Goal: Information Seeking & Learning: Learn about a topic

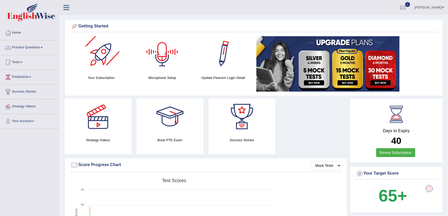
click at [42, 50] on link "Practice Questions" at bounding box center [29, 46] width 59 height 13
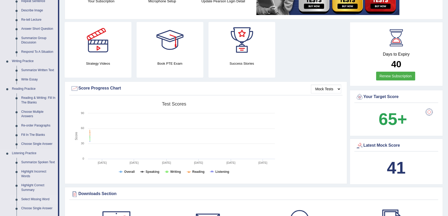
scroll to position [117, 0]
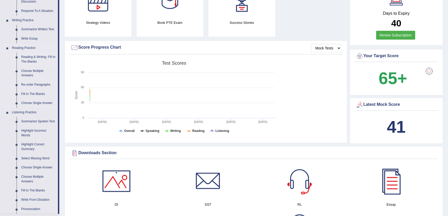
click at [45, 54] on link "Reading & Writing: Fill In The Blanks" at bounding box center [38, 60] width 39 height 14
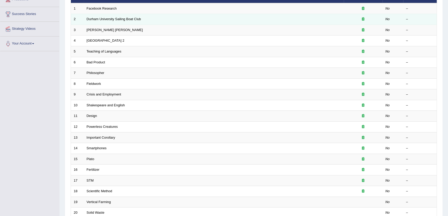
scroll to position [32, 0]
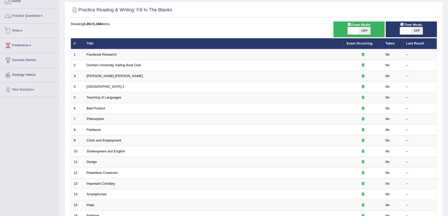
click at [33, 15] on link "Practice Questions" at bounding box center [29, 15] width 59 height 13
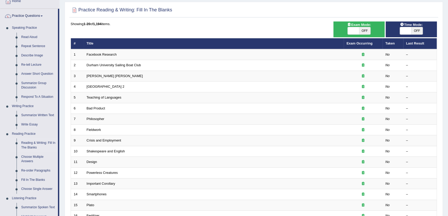
click at [414, 31] on span "OFF" at bounding box center [416, 30] width 11 height 7
checkbox input "true"
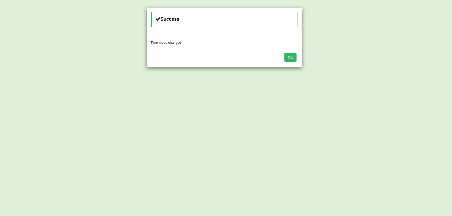
drag, startPoint x: 290, startPoint y: 56, endPoint x: 355, endPoint y: 13, distance: 78.4
click at [290, 56] on button "OK" at bounding box center [290, 57] width 12 height 9
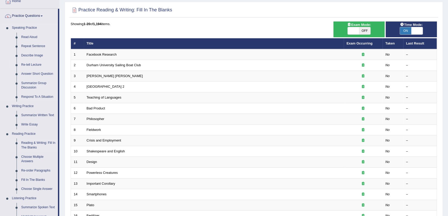
click at [30, 64] on link "Re-tell Lecture" at bounding box center [38, 64] width 39 height 9
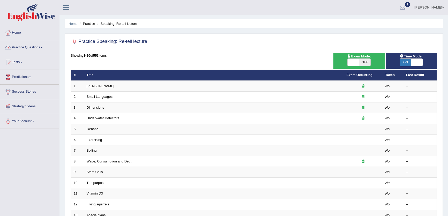
click at [30, 42] on link "Practice Questions" at bounding box center [29, 46] width 59 height 13
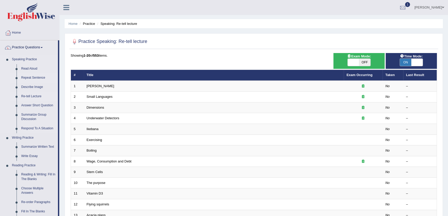
click at [33, 76] on link "Repeat Sentence" at bounding box center [38, 77] width 39 height 9
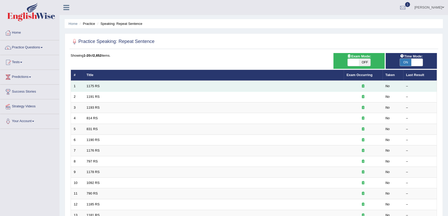
click at [90, 84] on td "1175 RS" at bounding box center [214, 86] width 260 height 11
click at [90, 85] on link "1175 RS" at bounding box center [93, 86] width 13 height 4
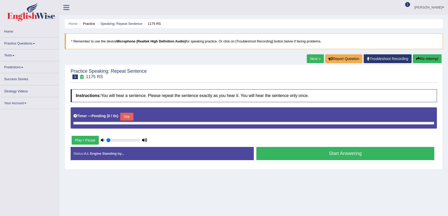
type input "1"
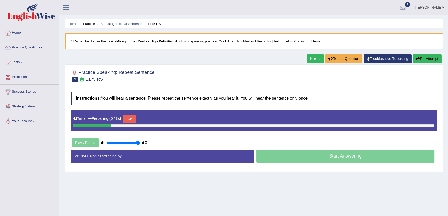
drag, startPoint x: 119, startPoint y: 139, endPoint x: 151, endPoint y: 136, distance: 32.5
click at [151, 136] on div "Instructions: You will hear a sentence. Please repeat the sentence exactly as y…" at bounding box center [253, 129] width 369 height 80
click at [136, 116] on button "Skip" at bounding box center [129, 119] width 13 height 8
click at [315, 56] on link "Next »" at bounding box center [315, 58] width 17 height 9
click at [136, 120] on button "Skip" at bounding box center [129, 119] width 13 height 8
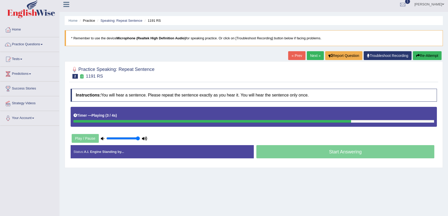
scroll to position [55, 0]
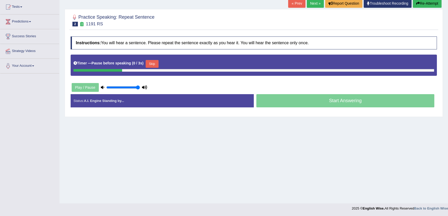
click at [155, 63] on button "Skip" at bounding box center [152, 64] width 13 height 8
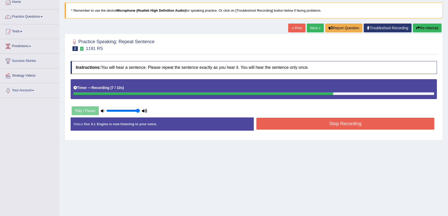
scroll to position [8, 0]
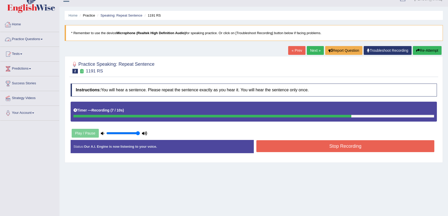
click at [47, 41] on link "Practice Questions" at bounding box center [29, 38] width 59 height 13
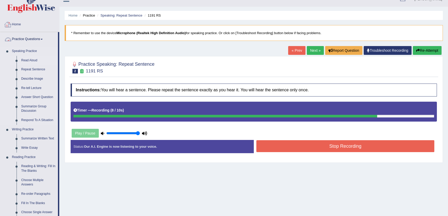
click at [31, 62] on link "Read Aloud" at bounding box center [38, 60] width 39 height 9
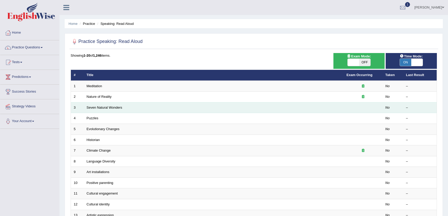
click at [96, 109] on td "Seven Natural Wonders" at bounding box center [214, 107] width 260 height 11
click at [100, 106] on link "Seven Natural Wonders" at bounding box center [105, 108] width 36 height 4
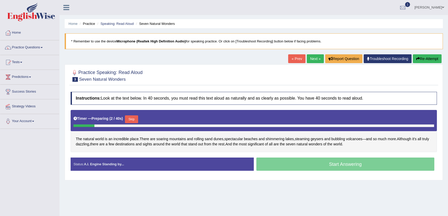
click at [129, 122] on button "Skip" at bounding box center [131, 119] width 13 height 8
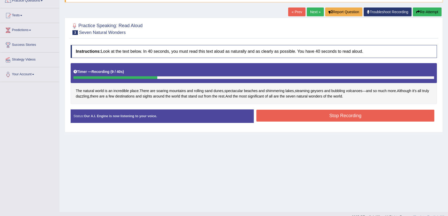
scroll to position [23, 0]
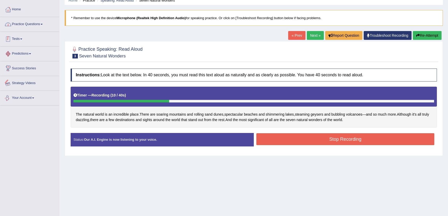
click at [35, 27] on link "Practice Questions" at bounding box center [29, 23] width 59 height 13
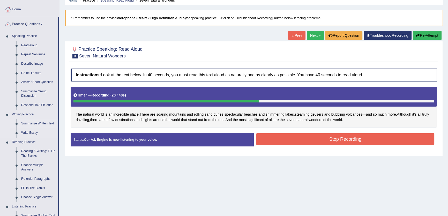
click at [38, 124] on link "Summarize Written Text" at bounding box center [38, 123] width 39 height 9
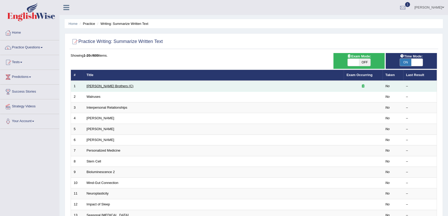
click at [106, 86] on link "[PERSON_NAME] Brothers (C)" at bounding box center [110, 86] width 47 height 4
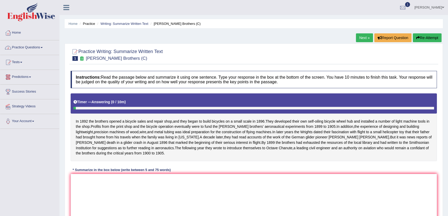
click at [26, 51] on link "Practice Questions" at bounding box center [29, 46] width 59 height 13
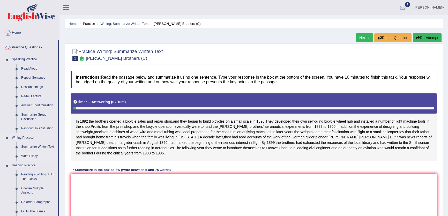
click at [28, 155] on link "Write Essay" at bounding box center [38, 156] width 39 height 9
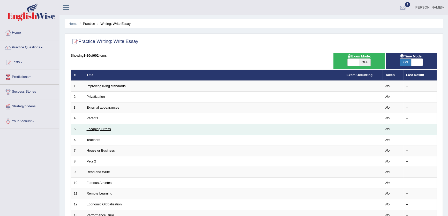
click at [92, 128] on link "Escaping Stress" at bounding box center [99, 129] width 24 height 4
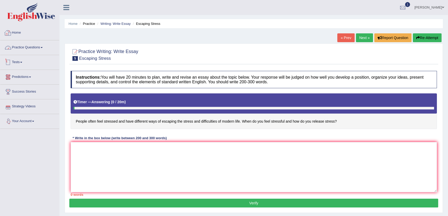
click at [38, 48] on link "Practice Questions" at bounding box center [29, 46] width 59 height 13
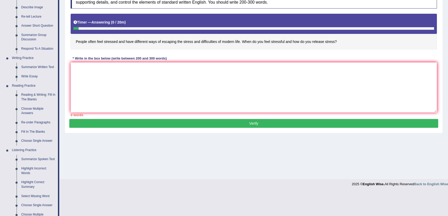
scroll to position [141, 0]
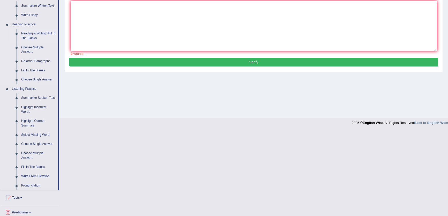
click at [32, 38] on link "Reading & Writing: Fill In The Blanks" at bounding box center [38, 36] width 39 height 14
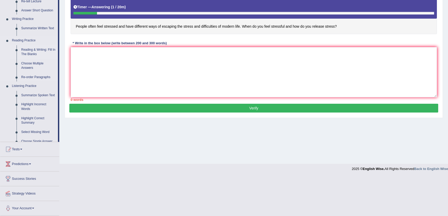
scroll to position [55, 0]
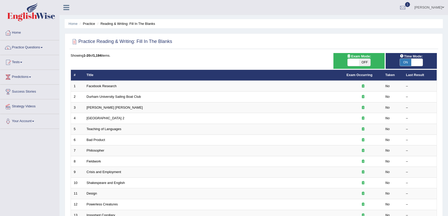
click at [416, 68] on div "Time Mode: ON OFF" at bounding box center [411, 61] width 51 height 16
click at [419, 60] on span at bounding box center [416, 62] width 11 height 7
checkbox input "false"
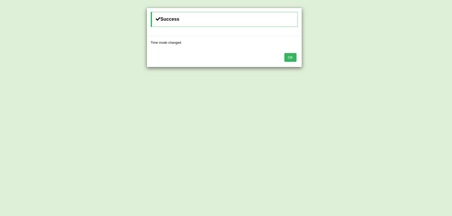
click at [292, 55] on button "OK" at bounding box center [290, 57] width 12 height 9
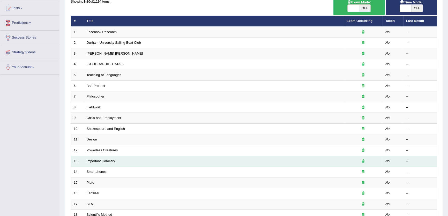
scroll to position [94, 0]
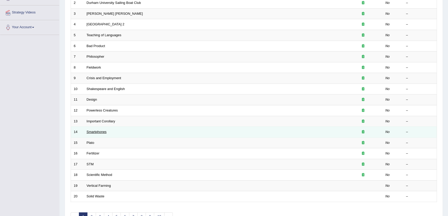
click at [96, 130] on link "Smartphones" at bounding box center [97, 132] width 20 height 4
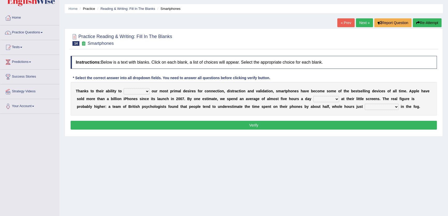
scroll to position [23, 0]
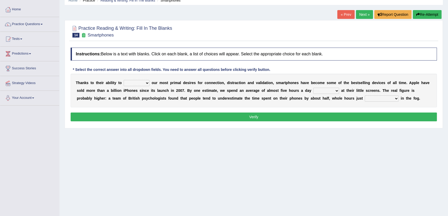
click at [145, 83] on select "hijack describe sharpen conserve" at bounding box center [137, 83] width 26 height 6
click at [140, 85] on select "hijack describe sharpen conserve" at bounding box center [137, 83] width 26 height 6
click at [135, 84] on select "hijack describe sharpen conserve" at bounding box center [137, 83] width 26 height 6
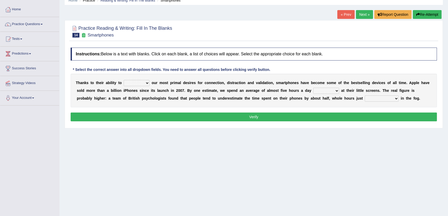
click at [136, 84] on select "hijack describe sharpen conserve" at bounding box center [137, 83] width 26 height 6
click at [125, 84] on select "hijack describe sharpen conserve" at bounding box center [137, 83] width 26 height 6
select select "sharpen"
click at [124, 80] on select "hijack describe sharpen conserve" at bounding box center [137, 83] width 26 height 6
click at [327, 90] on select "watching waggling snoring staring" at bounding box center [326, 91] width 26 height 6
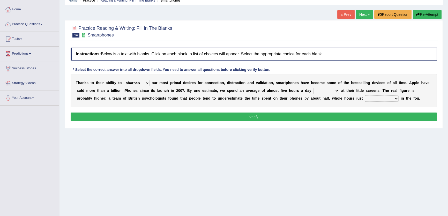
select select "watching"
click at [313, 88] on select "watching waggling snoring staring" at bounding box center [326, 91] width 26 height 6
click at [380, 98] on select "has evaporated evaporating evaporate evaporates" at bounding box center [382, 98] width 34 height 6
click at [365, 95] on select "has evaporated evaporating evaporate evaporates" at bounding box center [382, 98] width 34 height 6
click at [373, 96] on select "has evaporated evaporating evaporate evaporates" at bounding box center [382, 98] width 34 height 6
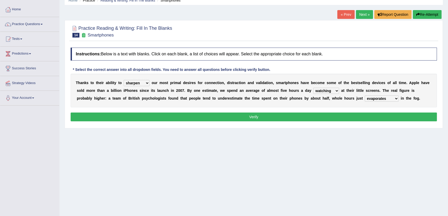
select select "evaporate"
click at [365, 95] on select "has evaporated evaporating evaporate evaporates" at bounding box center [382, 98] width 34 height 6
click at [380, 116] on button "Verify" at bounding box center [254, 117] width 366 height 9
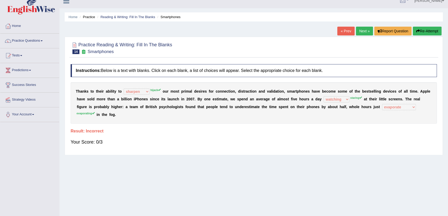
scroll to position [0, 0]
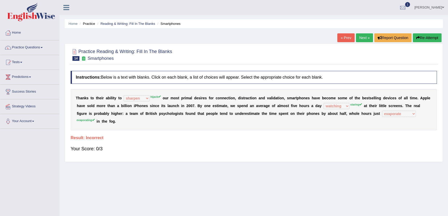
click at [367, 40] on link "Next »" at bounding box center [364, 37] width 17 height 9
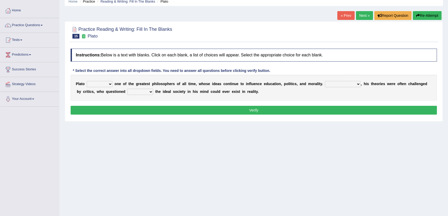
scroll to position [47, 0]
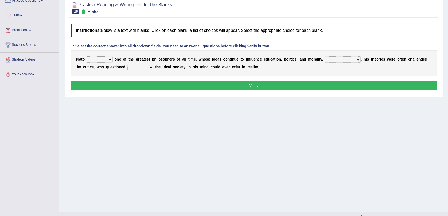
click at [108, 60] on select "keeps comes claims remains" at bounding box center [100, 59] width 26 height 6
select select "remains"
click at [87, 56] on select "keeps comes claims remains" at bounding box center [100, 59] width 26 height 6
click at [347, 58] on select "Notwithstanding So However Whatever" at bounding box center [343, 59] width 36 height 6
select select "However"
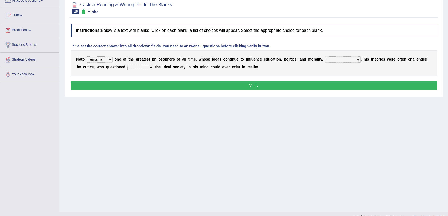
click at [325, 56] on select "Notwithstanding So However Whatever" at bounding box center [343, 59] width 36 height 6
click at [157, 61] on div "P l a t o keeps comes claims remains o n e o f t h e g r e a t e s t p h i l o …" at bounding box center [254, 63] width 366 height 26
click at [152, 67] on select "which what that whether" at bounding box center [140, 67] width 26 height 6
select select "whether"
click at [127, 64] on select "which what that whether" at bounding box center [140, 67] width 26 height 6
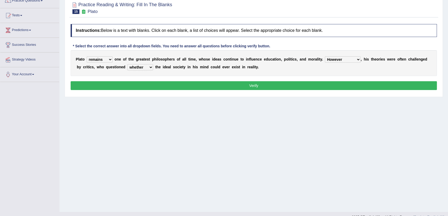
click at [164, 88] on button "Verify" at bounding box center [254, 85] width 366 height 9
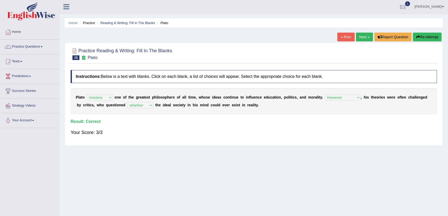
scroll to position [0, 0]
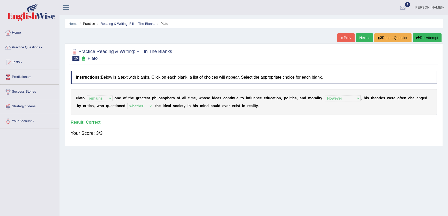
click at [363, 38] on link "Next »" at bounding box center [364, 37] width 17 height 9
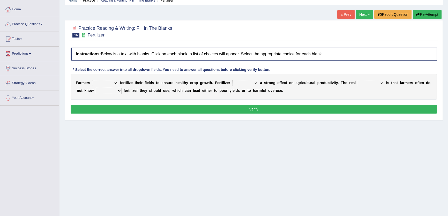
scroll to position [55, 0]
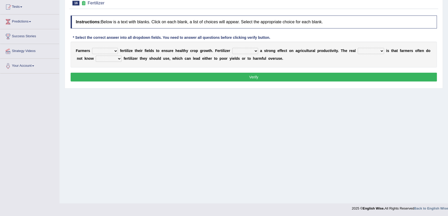
click at [110, 51] on select "must should need can" at bounding box center [105, 51] width 26 height 6
select select "should"
click at [92, 48] on select "must should need can" at bounding box center [105, 51] width 26 height 6
click at [247, 48] on select "has had have having" at bounding box center [245, 51] width 26 height 6
select select "has"
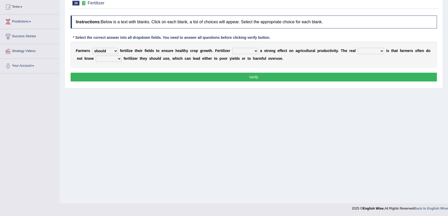
click at [232, 48] on select "has had have having" at bounding box center [245, 51] width 26 height 6
click at [259, 49] on b at bounding box center [259, 51] width 2 height 4
click at [253, 51] on select "has had have having" at bounding box center [245, 51] width 26 height 6
click at [259, 50] on b at bounding box center [259, 51] width 2 height 4
click at [370, 50] on select "problem question conclusion answer" at bounding box center [371, 51] width 26 height 6
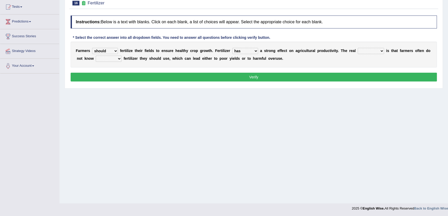
select select "problem"
click at [358, 48] on select "problem question conclusion answer" at bounding box center [371, 51] width 26 height 6
click at [113, 58] on select "how much how many however so much" at bounding box center [109, 59] width 26 height 6
select select "how much"
click at [96, 56] on select "how much how many however so much" at bounding box center [109, 59] width 26 height 6
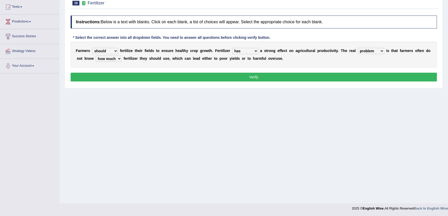
click at [199, 81] on button "Verify" at bounding box center [254, 77] width 366 height 9
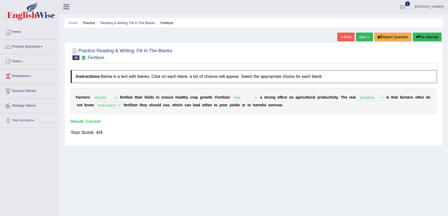
scroll to position [0, 0]
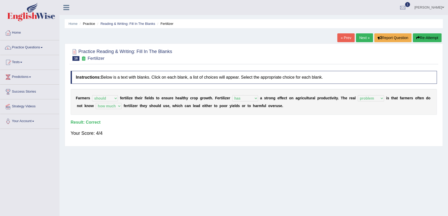
click at [435, 36] on button "Re-Attempt" at bounding box center [427, 37] width 29 height 9
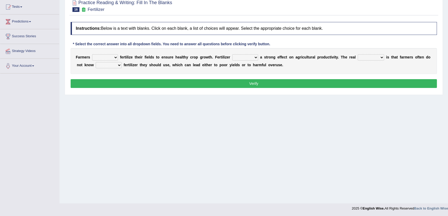
click at [109, 54] on select "must should need can" at bounding box center [105, 57] width 26 height 6
drag, startPoint x: 287, startPoint y: 175, endPoint x: 227, endPoint y: 154, distance: 63.5
click at [287, 175] on div "Home Practice Reading & Writing: Fill In The Blanks Fertilizer You have already…" at bounding box center [254, 74] width 389 height 259
drag, startPoint x: 112, startPoint y: 61, endPoint x: 112, endPoint y: 64, distance: 3.1
click at [112, 62] on div "F a r m e r s must should need can f e r t i l i z e t h e i r f i e l d s t o …" at bounding box center [254, 61] width 366 height 26
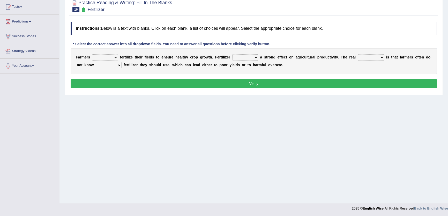
click at [112, 65] on select "how much how many however so much" at bounding box center [109, 65] width 26 height 6
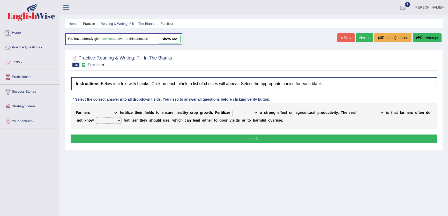
click at [31, 46] on link "Practice Questions" at bounding box center [29, 46] width 59 height 13
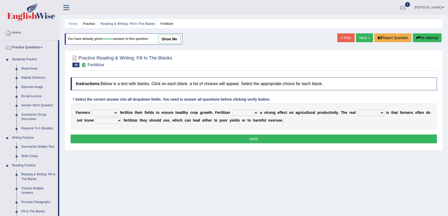
click at [179, 38] on link "show me" at bounding box center [169, 39] width 23 height 9
select select "should"
select select "has"
select select "problem"
select select "how much"
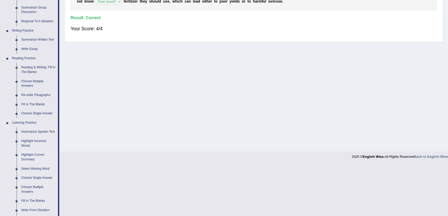
scroll to position [141, 0]
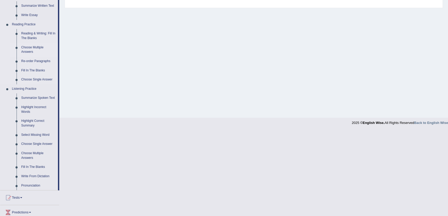
click at [27, 53] on link "Choose Multiple Answers" at bounding box center [38, 50] width 39 height 14
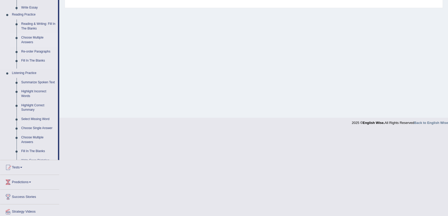
scroll to position [55, 0]
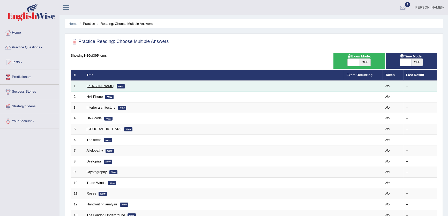
click at [102, 86] on link "[PERSON_NAME]" at bounding box center [101, 86] width 28 height 4
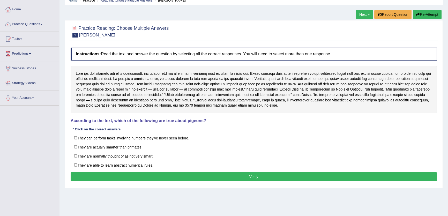
scroll to position [23, 0]
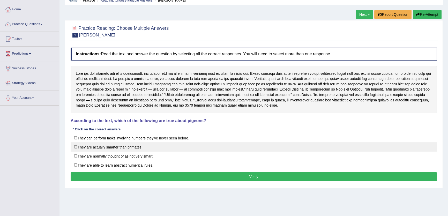
click at [191, 147] on label "They are actually smarter than primates." at bounding box center [254, 146] width 366 height 9
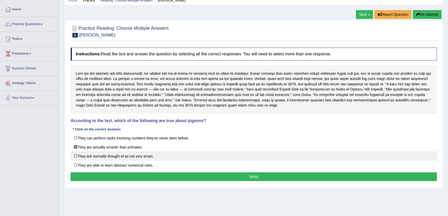
drag, startPoint x: 140, startPoint y: 150, endPoint x: 137, endPoint y: 155, distance: 5.9
click at [139, 150] on label "They are actually smarter than primates." at bounding box center [254, 146] width 366 height 9
checkbox input "false"
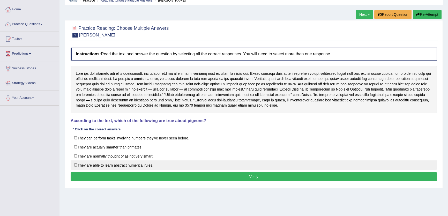
click at [137, 160] on label "They are able to learn abstract numerical rules." at bounding box center [254, 164] width 366 height 9
checkbox input "true"
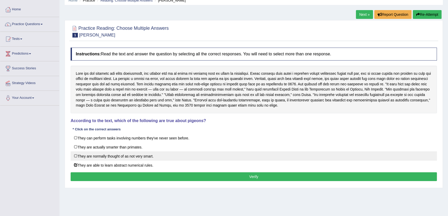
drag, startPoint x: 137, startPoint y: 155, endPoint x: 137, endPoint y: 153, distance: 2.6
click at [137, 155] on label "They are normally thought of as not very smart." at bounding box center [254, 155] width 366 height 9
checkbox input "true"
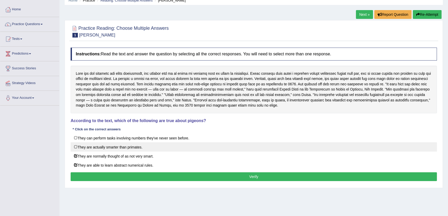
click at [138, 150] on label "They are actually smarter than primates." at bounding box center [254, 146] width 366 height 9
checkbox input "true"
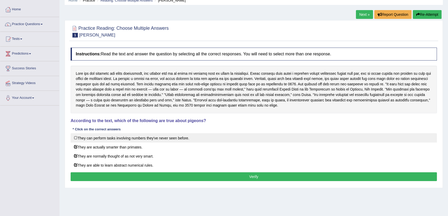
click at [140, 140] on label "They can perform tasks involving numbers they've never seen before." at bounding box center [254, 137] width 366 height 9
checkbox input "true"
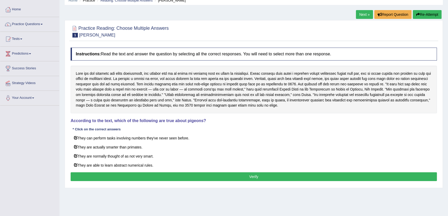
click at [359, 16] on link "Next »" at bounding box center [364, 14] width 17 height 9
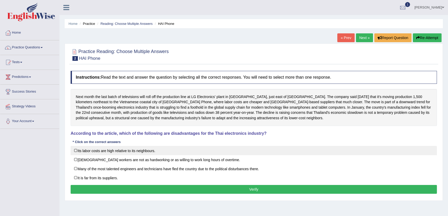
click at [158, 151] on label "Its labor costs are high relative to its neighbours." at bounding box center [254, 150] width 366 height 9
checkbox input "true"
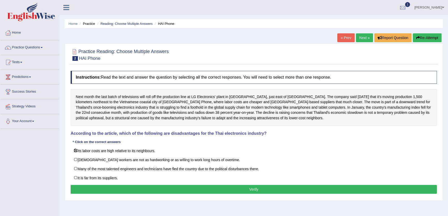
click at [260, 187] on button "Verify" at bounding box center [254, 189] width 366 height 9
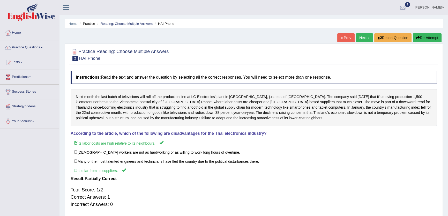
click at [425, 34] on button "Re-Attempt" at bounding box center [427, 37] width 29 height 9
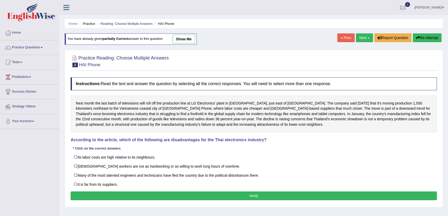
click at [138, 162] on label "[DEMOGRAPHIC_DATA] workers are not as hardworking or as willing to work long ho…" at bounding box center [254, 165] width 366 height 9
checkbox input "true"
click at [242, 193] on button "Verify" at bounding box center [254, 196] width 366 height 9
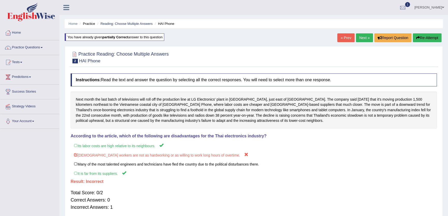
click at [367, 35] on link "Next »" at bounding box center [364, 37] width 17 height 9
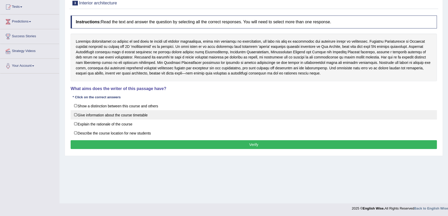
click at [76, 115] on label "Give information about the course timetable" at bounding box center [254, 114] width 366 height 9
checkbox input "true"
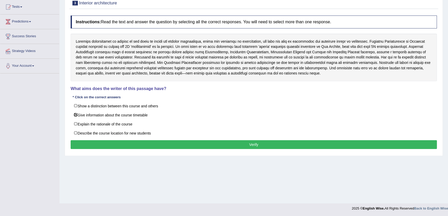
drag, startPoint x: 252, startPoint y: 136, endPoint x: 255, endPoint y: 145, distance: 9.8
click at [252, 137] on div "Instructions: Read the text and answer the question by selecting all the correc…" at bounding box center [253, 83] width 369 height 140
drag, startPoint x: 255, startPoint y: 145, endPoint x: 252, endPoint y: 140, distance: 5.9
click at [254, 142] on button "Verify" at bounding box center [254, 144] width 366 height 9
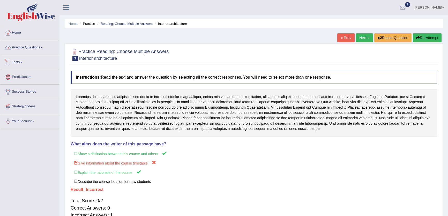
click at [34, 47] on link "Practice Questions" at bounding box center [29, 46] width 59 height 13
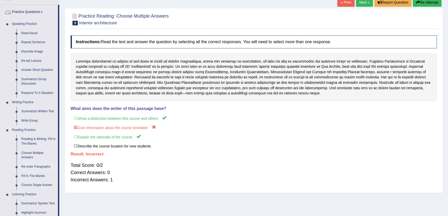
scroll to position [117, 0]
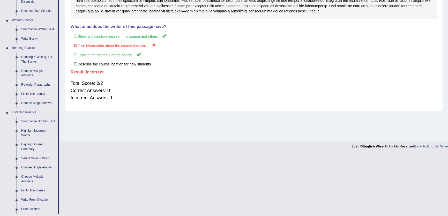
click at [43, 83] on link "Re-order Paragraphs" at bounding box center [38, 84] width 39 height 9
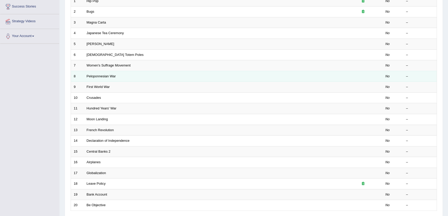
scroll to position [126, 0]
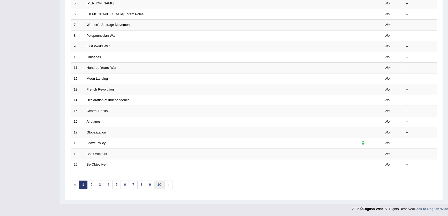
click at [162, 185] on link "10" at bounding box center [159, 185] width 10 height 9
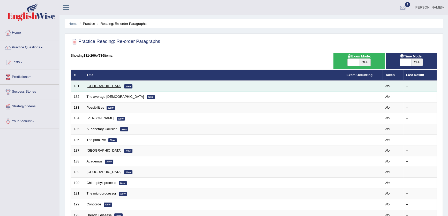
click at [93, 85] on link "[GEOGRAPHIC_DATA]" at bounding box center [104, 86] width 35 height 4
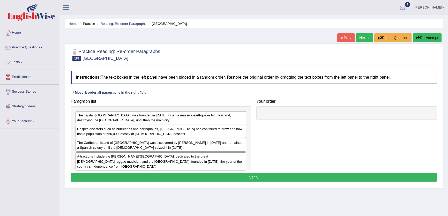
scroll to position [23, 0]
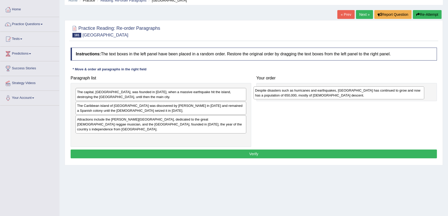
drag, startPoint x: 242, startPoint y: 106, endPoint x: 421, endPoint y: 92, distance: 179.1
click at [421, 92] on div "Despite disasters such as hurricanes and earthquakes, Kingston has continued to…" at bounding box center [339, 92] width 171 height 13
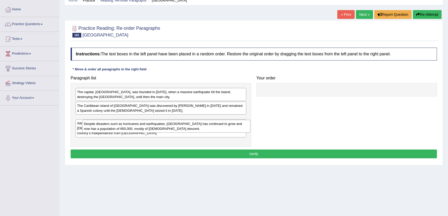
drag, startPoint x: 281, startPoint y: 89, endPoint x: 103, endPoint y: 129, distance: 182.5
click at [103, 129] on div "Despite disasters such as hurricanes and earthquakes, Kingston has continued to…" at bounding box center [166, 126] width 168 height 13
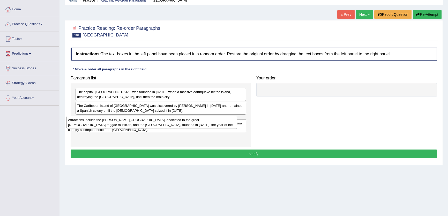
drag, startPoint x: 130, startPoint y: 115, endPoint x: 121, endPoint y: 116, distance: 9.1
click at [121, 116] on div "Attractions include the Bob Marley Museum, dedicated to the great Jamaican regg…" at bounding box center [152, 122] width 171 height 13
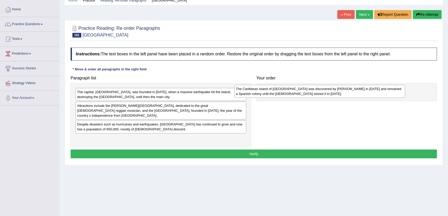
drag, startPoint x: 126, startPoint y: 106, endPoint x: 292, endPoint y: 87, distance: 166.9
click at [292, 87] on div "The Caribbean island of Jamaica was discovered by Christopher Columbus in 1494 …" at bounding box center [319, 91] width 171 height 13
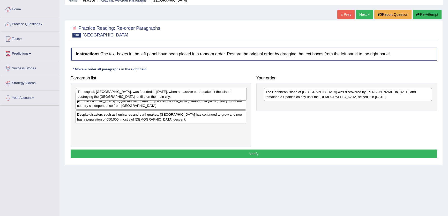
click at [164, 93] on div "The capital, Kingston, was founded in 1693, when a massive earthquake hit the i…" at bounding box center [161, 94] width 171 height 13
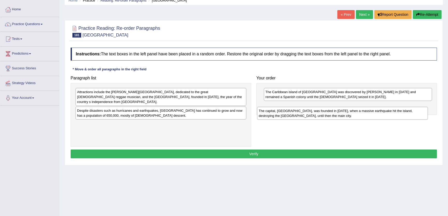
drag, startPoint x: 175, startPoint y: 94, endPoint x: 358, endPoint y: 109, distance: 183.4
click at [358, 109] on div "The capital, Kingston, was founded in 1693, when a massive earthquake hit the i…" at bounding box center [342, 113] width 171 height 13
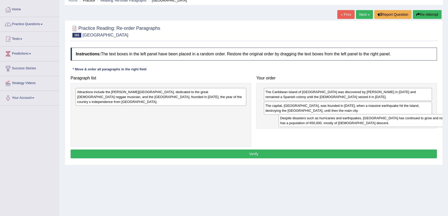
drag, startPoint x: 123, startPoint y: 111, endPoint x: 326, endPoint y: 124, distance: 203.6
click at [326, 124] on div "Despite disasters such as hurricanes and earthquakes, Kingston has continued to…" at bounding box center [364, 120] width 171 height 13
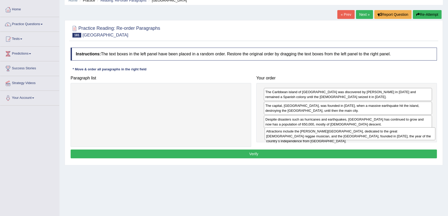
drag, startPoint x: 137, startPoint y: 97, endPoint x: 326, endPoint y: 136, distance: 193.2
click at [326, 136] on div "Attractions include the Bob Marley Museum, dedicated to the great Jamaican regg…" at bounding box center [350, 133] width 171 height 13
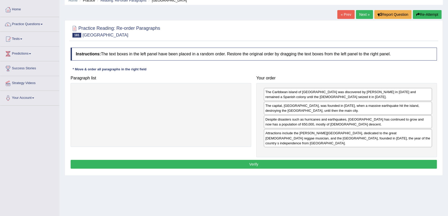
drag, startPoint x: 291, startPoint y: 153, endPoint x: 295, endPoint y: 160, distance: 7.8
click at [293, 158] on div "Instructions: The text boxes in the left panel have been placed in a random ord…" at bounding box center [253, 109] width 369 height 128
click at [295, 160] on button "Verify" at bounding box center [254, 164] width 366 height 9
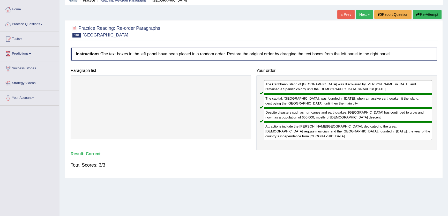
click at [428, 16] on button "Re-Attempt" at bounding box center [427, 14] width 29 height 9
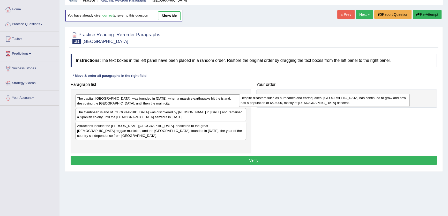
drag, startPoint x: 108, startPoint y: 116, endPoint x: 278, endPoint y: 100, distance: 171.0
click at [278, 100] on div "Despite disasters such as hurricanes and earthquakes, [GEOGRAPHIC_DATA] has con…" at bounding box center [324, 100] width 171 height 13
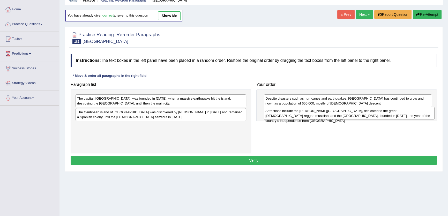
drag, startPoint x: 172, startPoint y: 128, endPoint x: 360, endPoint y: 114, distance: 189.0
click at [360, 114] on div "Attractions include the Bob Marley Museum, dedicated to the great Jamaican regg…" at bounding box center [349, 113] width 171 height 13
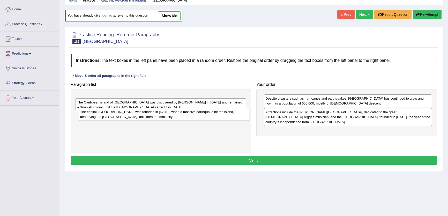
drag, startPoint x: 107, startPoint y: 98, endPoint x: 105, endPoint y: 105, distance: 7.6
click at [107, 112] on div "The capital, Kingston, was founded in 1693, when a massive earthquake hit the i…" at bounding box center [164, 114] width 171 height 13
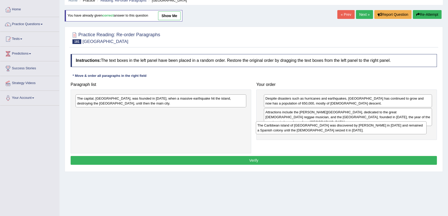
drag, startPoint x: 108, startPoint y: 111, endPoint x: 280, endPoint y: 123, distance: 173.0
click at [292, 124] on div "The Caribbean island of Jamaica was discovered by Christopher Columbus in 1494 …" at bounding box center [341, 127] width 171 height 13
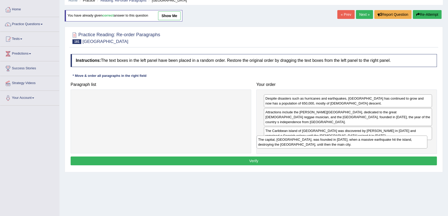
drag, startPoint x: 199, startPoint y: 102, endPoint x: 383, endPoint y: 147, distance: 189.0
click at [383, 147] on div "The capital, Kingston, was founded in 1693, when a massive earthquake hit the i…" at bounding box center [342, 142] width 171 height 13
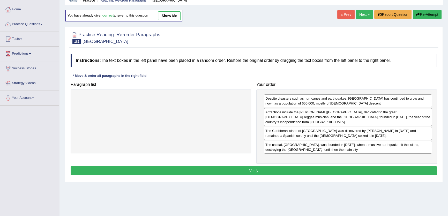
drag, startPoint x: 312, startPoint y: 165, endPoint x: 316, endPoint y: 167, distance: 4.3
click at [312, 166] on button "Verify" at bounding box center [254, 170] width 366 height 9
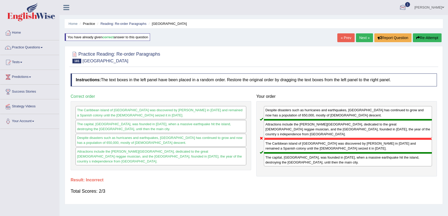
click at [362, 38] on link "Next »" at bounding box center [364, 37] width 17 height 9
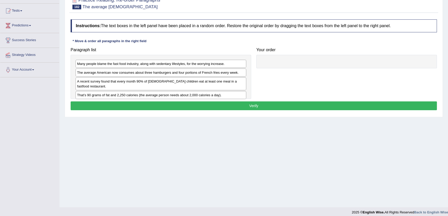
scroll to position [55, 0]
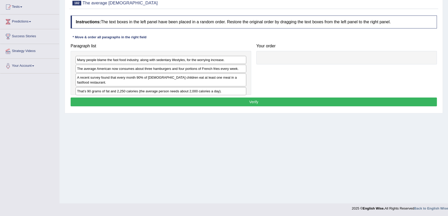
click at [208, 80] on div "A recent survey found that every month 90% of [DEMOGRAPHIC_DATA] children eat a…" at bounding box center [161, 79] width 171 height 13
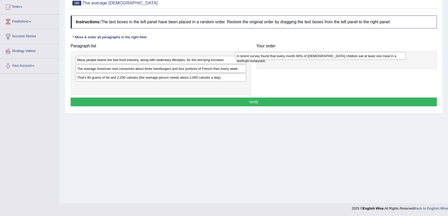
drag, startPoint x: 206, startPoint y: 79, endPoint x: 371, endPoint y: 56, distance: 166.7
click at [371, 56] on div "A recent survey found that every month 90% of [DEMOGRAPHIC_DATA] children eat a…" at bounding box center [320, 56] width 171 height 8
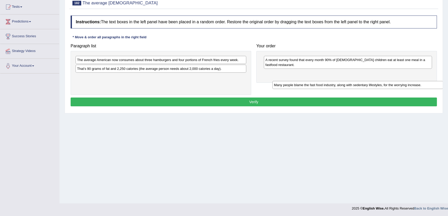
drag, startPoint x: 191, startPoint y: 61, endPoint x: 390, endPoint y: 81, distance: 200.0
click at [390, 82] on div "Many people blame the fast food industry, along with sedentary lifestyles, for …" at bounding box center [358, 85] width 171 height 8
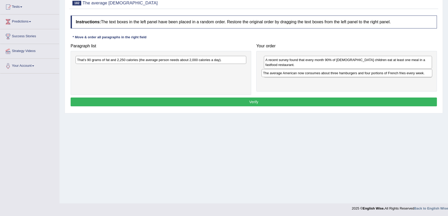
drag, startPoint x: 207, startPoint y: 61, endPoint x: 393, endPoint y: 74, distance: 186.5
click at [393, 74] on div "The average American now consumes about three hamburgers and four portions of F…" at bounding box center [347, 73] width 171 height 8
drag, startPoint x: 327, startPoint y: 76, endPoint x: 124, endPoint y: 78, distance: 202.9
click at [126, 90] on div "Many people blame the fast food industry, along with sedentary lifestyles, for …" at bounding box center [190, 94] width 168 height 8
drag, startPoint x: 124, startPoint y: 61, endPoint x: 294, endPoint y: 79, distance: 170.8
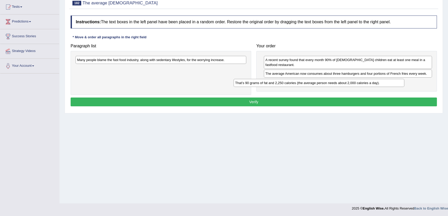
click at [293, 80] on div "That’s 90 grams of fat and 2,250 calories (the average person needs about 2,000…" at bounding box center [319, 83] width 171 height 8
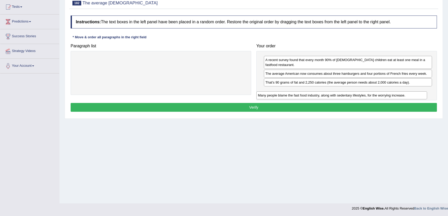
drag, startPoint x: 195, startPoint y: 61, endPoint x: 376, endPoint y: 96, distance: 184.3
click at [376, 96] on div "Many people blame the fast food industry, along with sedentary lifestyles, for …" at bounding box center [341, 95] width 171 height 8
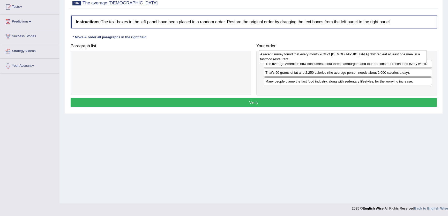
drag, startPoint x: 275, startPoint y: 82, endPoint x: 265, endPoint y: 55, distance: 28.3
click at [265, 55] on div "A recent survey found that every month 90% of [DEMOGRAPHIC_DATA] children eat a…" at bounding box center [343, 56] width 168 height 13
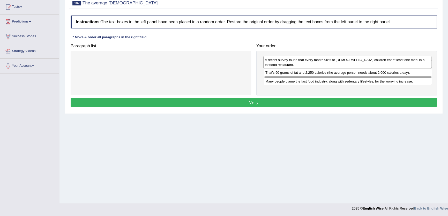
click at [271, 62] on div "A recent survey found that every month 90% of [DEMOGRAPHIC_DATA] children eat a…" at bounding box center [347, 62] width 168 height 13
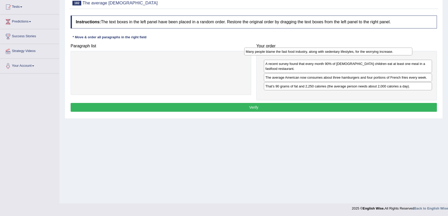
drag, startPoint x: 291, startPoint y: 93, endPoint x: 272, endPoint y: 53, distance: 44.4
click at [272, 53] on div "Many people blame the fast food industry, along with sedentary lifestyles, for …" at bounding box center [328, 52] width 168 height 8
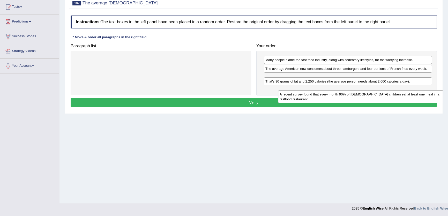
drag, startPoint x: 278, startPoint y: 69, endPoint x: 284, endPoint y: 88, distance: 19.8
click at [284, 90] on div "A recent survey found that every month 90% of [DEMOGRAPHIC_DATA] children eat a…" at bounding box center [362, 96] width 168 height 13
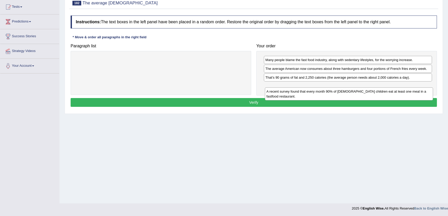
drag, startPoint x: 276, startPoint y: 82, endPoint x: 278, endPoint y: 93, distance: 10.8
click at [278, 93] on div "A recent survey found that every month 90% of [DEMOGRAPHIC_DATA] children eat a…" at bounding box center [349, 93] width 168 height 13
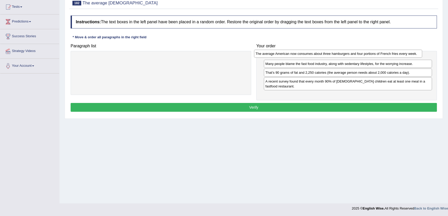
drag, startPoint x: 274, startPoint y: 70, endPoint x: 264, endPoint y: 55, distance: 18.2
click at [264, 55] on div "The average American now consumes about three hamburgers and four portions of F…" at bounding box center [338, 54] width 168 height 8
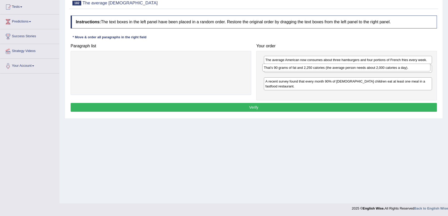
drag, startPoint x: 269, startPoint y: 78, endPoint x: 267, endPoint y: 68, distance: 10.0
click at [267, 68] on div "That’s 90 grams of fat and 2,250 calories (the average person needs about 2,000…" at bounding box center [346, 68] width 168 height 8
drag, startPoint x: 267, startPoint y: 68, endPoint x: 270, endPoint y: 72, distance: 4.8
click at [272, 77] on div "Many people blame the fast food industry, along with sedentary lifestyles, for …" at bounding box center [353, 77] width 168 height 8
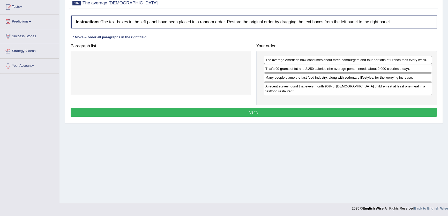
click at [323, 112] on button "Verify" at bounding box center [254, 112] width 366 height 9
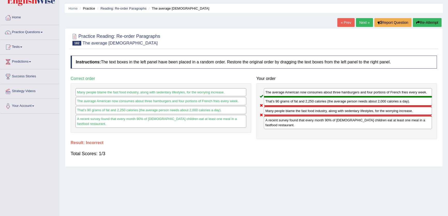
scroll to position [0, 0]
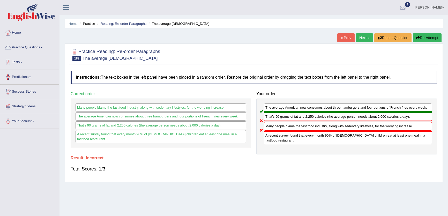
click at [26, 50] on link "Practice Questions" at bounding box center [29, 46] width 59 height 13
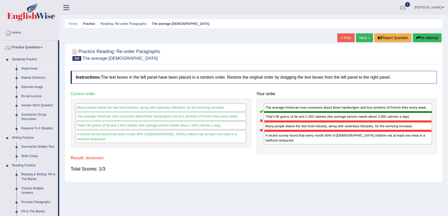
scroll to position [23, 0]
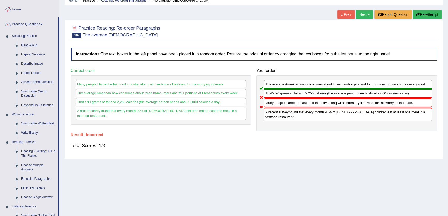
click at [361, 13] on link "Next »" at bounding box center [364, 14] width 17 height 9
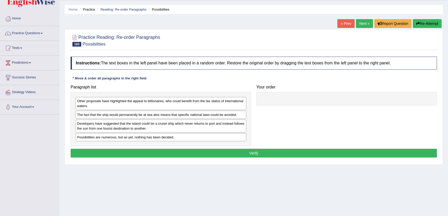
scroll to position [47, 0]
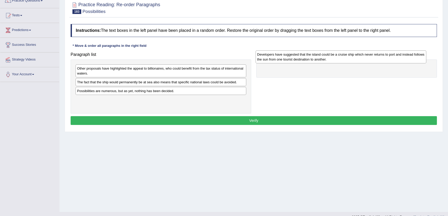
drag, startPoint x: 104, startPoint y: 93, endPoint x: 284, endPoint y: 57, distance: 183.8
click at [284, 57] on div "Developers have suggested that the island could be a cruise ship which never re…" at bounding box center [341, 56] width 171 height 13
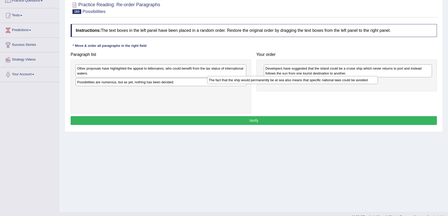
drag, startPoint x: 188, startPoint y: 83, endPoint x: 324, endPoint y: 79, distance: 135.7
click at [324, 79] on div "The fact that the ship would permanently be at sea also means that specific nat…" at bounding box center [292, 80] width 171 height 8
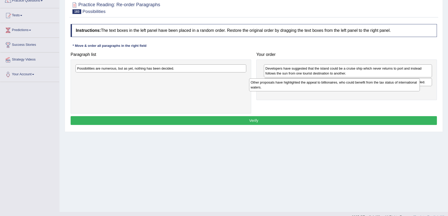
drag, startPoint x: 131, startPoint y: 70, endPoint x: 290, endPoint y: 82, distance: 159.4
click at [306, 83] on div "Other proposals have highlighted the appeal to billionaires, who could benefit …" at bounding box center [334, 84] width 171 height 13
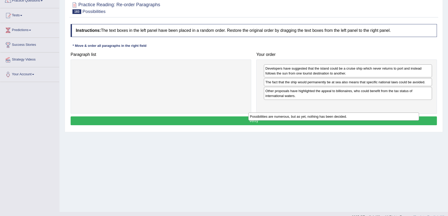
drag, startPoint x: 171, startPoint y: 65, endPoint x: 345, endPoint y: 86, distance: 174.9
click at [345, 113] on div "Possibilities are numerous, but as yet, nothing has been decided." at bounding box center [333, 117] width 171 height 8
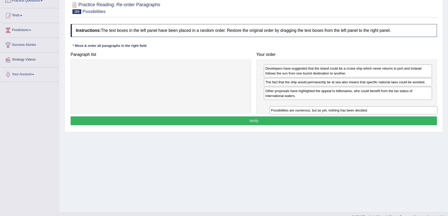
drag, startPoint x: 344, startPoint y: 91, endPoint x: 349, endPoint y: 110, distance: 20.2
click at [349, 110] on div "Possibilities are numerous, but as yet, nothing has been decided." at bounding box center [353, 110] width 168 height 8
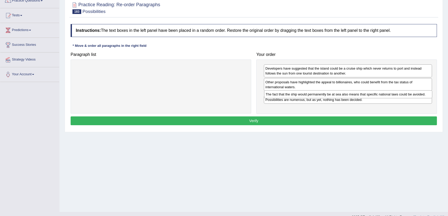
drag, startPoint x: 275, startPoint y: 87, endPoint x: 275, endPoint y: 95, distance: 7.8
click at [275, 95] on div "The fact that the ship would permanently be at sea also means that specific nat…" at bounding box center [348, 94] width 168 height 8
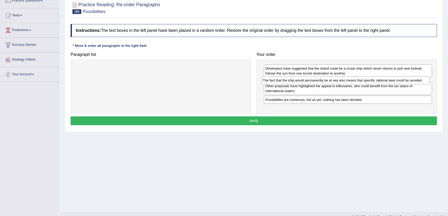
drag, startPoint x: 275, startPoint y: 95, endPoint x: 272, endPoint y: 79, distance: 16.0
click at [272, 79] on div "The fact that the ship would permanently be at sea also means that specific nat…" at bounding box center [345, 80] width 168 height 8
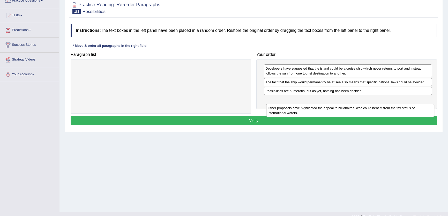
drag, startPoint x: 277, startPoint y: 96, endPoint x: 279, endPoint y: 110, distance: 13.5
click at [279, 110] on div "Other proposals have highlighted the appeal to billionaires, who could benefit …" at bounding box center [350, 110] width 168 height 13
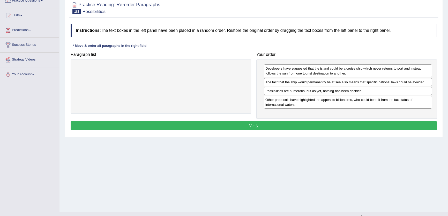
drag, startPoint x: 375, startPoint y: 121, endPoint x: 372, endPoint y: 117, distance: 4.9
click at [373, 119] on div "Instructions: The text boxes in the left panel have been placed in a random ord…" at bounding box center [253, 77] width 369 height 113
click at [389, 125] on button "Verify" at bounding box center [254, 125] width 366 height 9
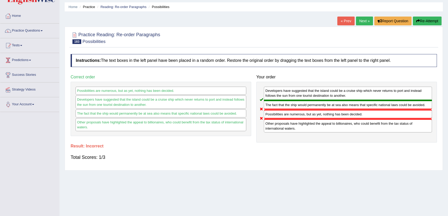
scroll to position [0, 0]
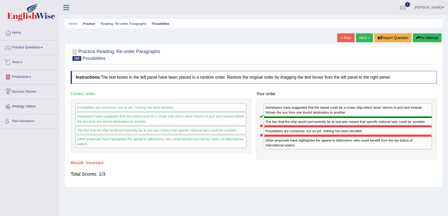
click at [42, 44] on link "Practice Questions" at bounding box center [29, 46] width 59 height 13
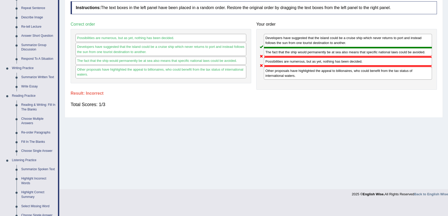
scroll to position [70, 0]
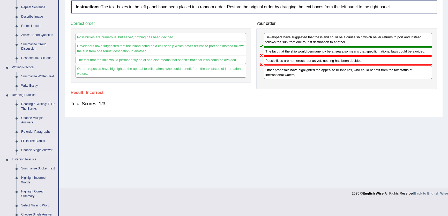
click at [34, 141] on link "Fill In The Blanks" at bounding box center [38, 141] width 39 height 9
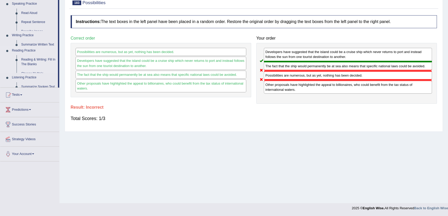
scroll to position [55, 0]
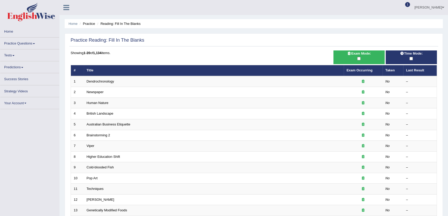
click at [104, 83] on td "Dendrochronology" at bounding box center [214, 81] width 260 height 11
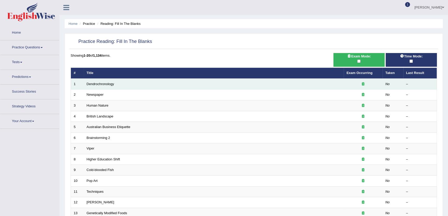
click at [105, 79] on td "Dendrochronology" at bounding box center [214, 84] width 260 height 11
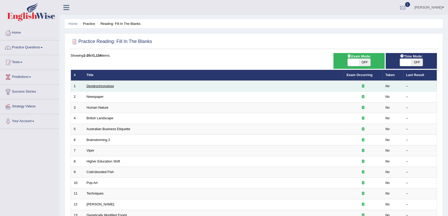
click at [109, 85] on link "Dendrochronology" at bounding box center [100, 86] width 27 height 4
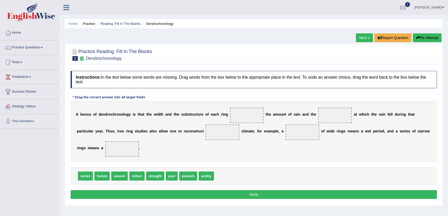
click at [261, 115] on span at bounding box center [247, 116] width 34 height 16
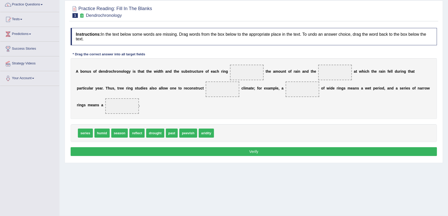
scroll to position [55, 0]
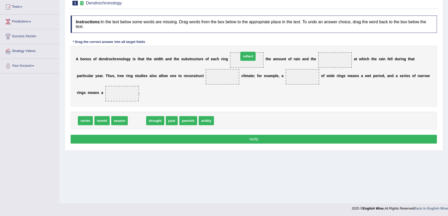
drag, startPoint x: 137, startPoint y: 122, endPoint x: 248, endPoint y: 60, distance: 127.1
drag, startPoint x: 138, startPoint y: 120, endPoint x: 279, endPoint y: 112, distance: 141.5
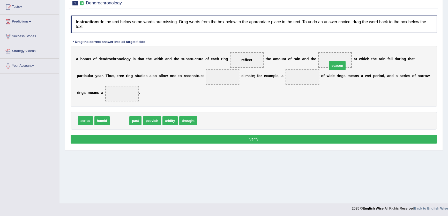
drag, startPoint x: 114, startPoint y: 120, endPoint x: 321, endPoint y: 56, distance: 216.4
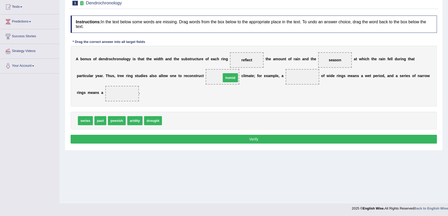
drag, startPoint x: 175, startPoint y: 120, endPoint x: 234, endPoint y: 77, distance: 72.8
drag, startPoint x: 82, startPoint y: 121, endPoint x: 298, endPoint y: 78, distance: 220.0
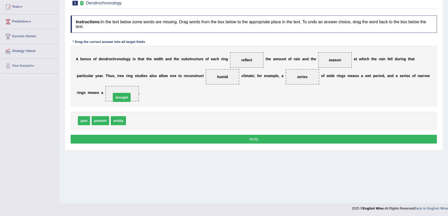
drag, startPoint x: 138, startPoint y: 119, endPoint x: 132, endPoint y: 92, distance: 28.1
click at [361, 138] on button "Verify" at bounding box center [254, 139] width 366 height 9
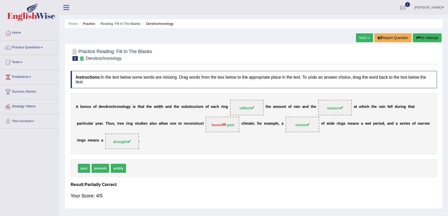
scroll to position [0, 0]
click at [35, 39] on li "Home" at bounding box center [29, 33] width 59 height 15
click at [33, 48] on link "Practice Questions" at bounding box center [29, 46] width 59 height 13
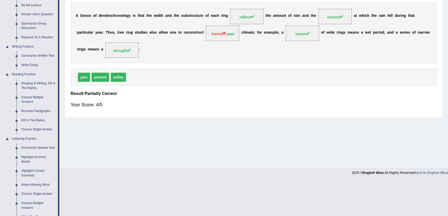
scroll to position [141, 0]
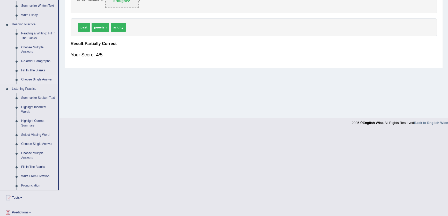
click at [35, 80] on link "Choose Single Answer" at bounding box center [38, 79] width 39 height 9
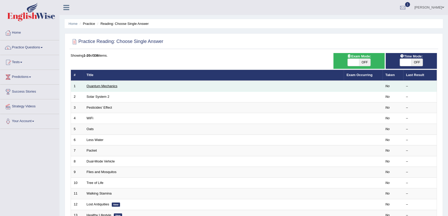
click at [106, 85] on link "Quantum Mechanics" at bounding box center [102, 86] width 31 height 4
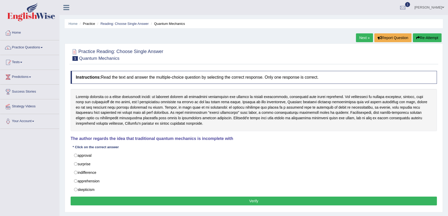
click at [42, 51] on link "Practice Questions" at bounding box center [29, 46] width 59 height 13
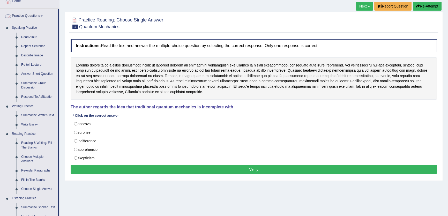
scroll to position [79, 0]
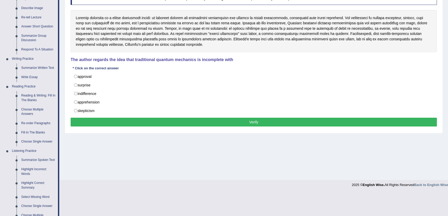
click at [59, 137] on li "Practice Questions Speaking Practice Read Aloud Repeat Sentence Describe Image …" at bounding box center [29, 106] width 59 height 291
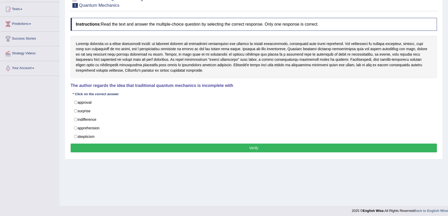
scroll to position [55, 0]
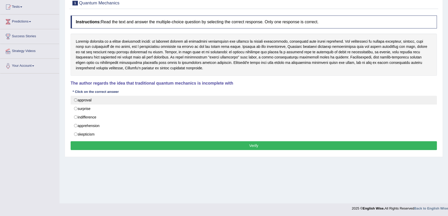
click at [100, 96] on label "approval" at bounding box center [254, 100] width 366 height 9
radio input "true"
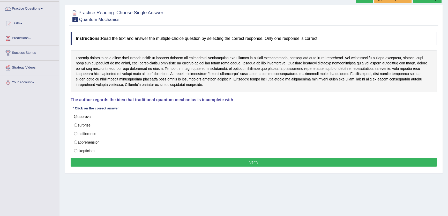
scroll to position [32, 0]
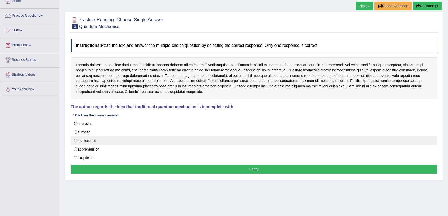
click at [89, 138] on label "indifference" at bounding box center [254, 140] width 366 height 9
radio input "true"
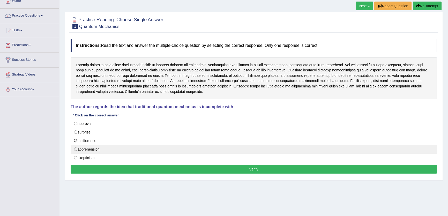
click at [96, 151] on label "apprehension" at bounding box center [254, 149] width 366 height 9
radio input "true"
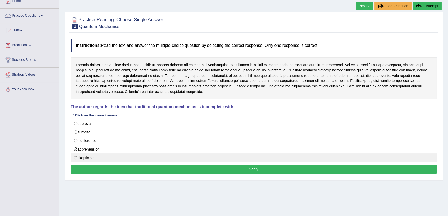
click at [95, 156] on label "skepticism" at bounding box center [254, 157] width 366 height 9
radio input "true"
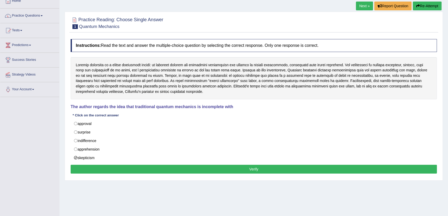
click at [325, 168] on button "Verify" at bounding box center [254, 169] width 366 height 9
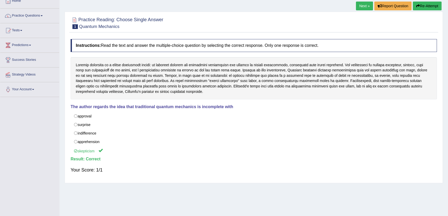
click at [362, 8] on link "Next »" at bounding box center [364, 6] width 17 height 9
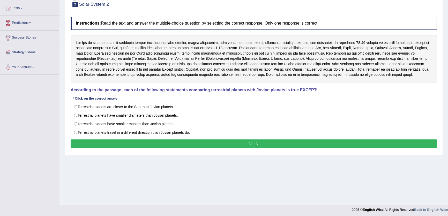
scroll to position [55, 0]
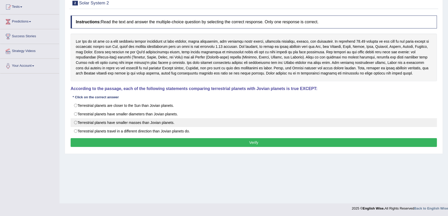
click at [172, 118] on label "Terrestrial planets have smaller masses than Jovian planets." at bounding box center [254, 122] width 366 height 9
radio input "true"
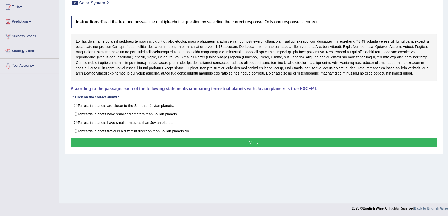
click at [306, 146] on button "Verify" at bounding box center [254, 142] width 366 height 9
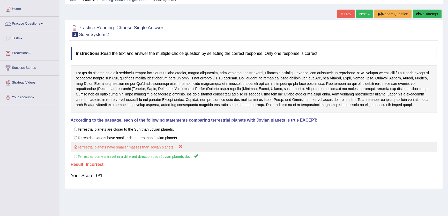
scroll to position [0, 0]
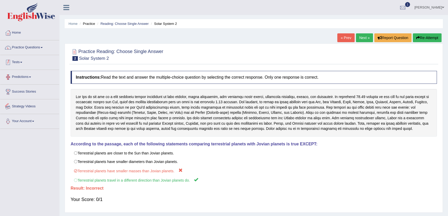
click at [41, 45] on link "Practice Questions" at bounding box center [29, 46] width 59 height 13
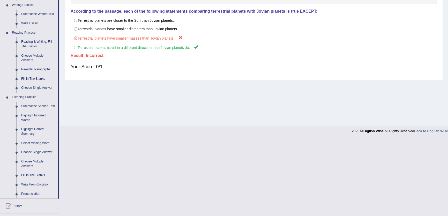
scroll to position [141, 0]
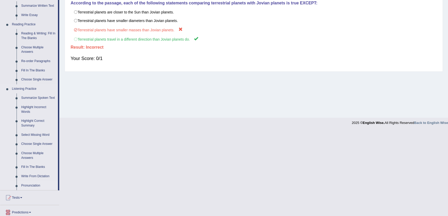
click at [34, 184] on link "Pronunciation" at bounding box center [38, 185] width 39 height 9
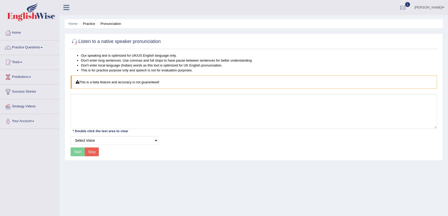
click at [166, 111] on textarea at bounding box center [254, 111] width 366 height 35
type textarea "stop"
click at [79, 149] on button "Start" at bounding box center [78, 152] width 14 height 9
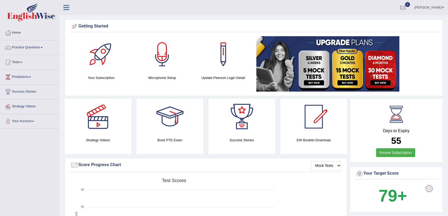
click at [27, 46] on link "Practice Questions" at bounding box center [29, 46] width 59 height 13
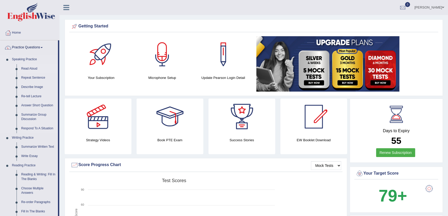
click at [27, 66] on link "Read Aloud" at bounding box center [38, 68] width 39 height 9
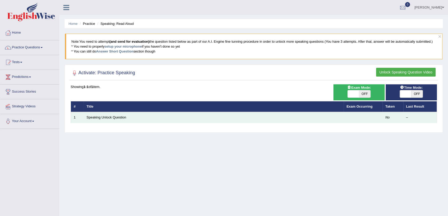
click at [111, 115] on td "Speaking Unlock Question" at bounding box center [214, 117] width 260 height 11
click at [112, 115] on td "Speaking Unlock Question" at bounding box center [214, 117] width 260 height 11
click at [114, 118] on link "Speaking Unlock Question" at bounding box center [107, 117] width 40 height 4
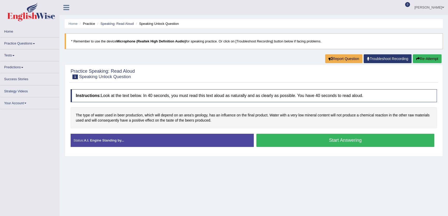
click at [350, 144] on button "Start Answering" at bounding box center [345, 140] width 178 height 13
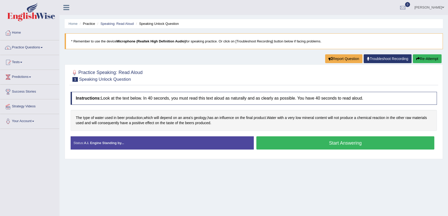
click at [351, 144] on button "Start Answering" at bounding box center [345, 142] width 178 height 13
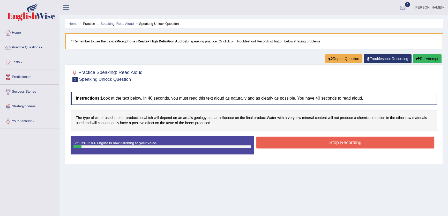
click at [351, 144] on button "Stop Recording" at bounding box center [345, 143] width 178 height 12
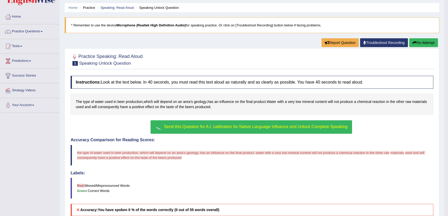
scroll to position [47, 0]
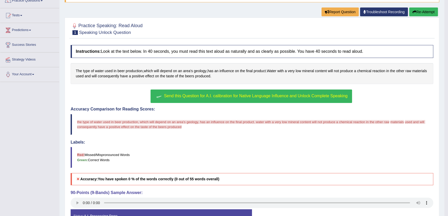
click at [296, 96] on span "Send this Question for A.I. calibration for Native Language Influence and Unloc…" at bounding box center [256, 96] width 184 height 4
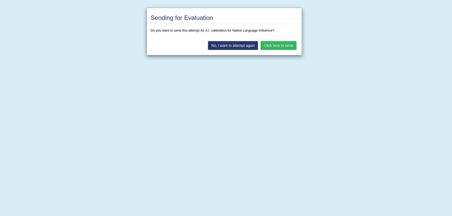
click at [282, 41] on button "Click here to send" at bounding box center [278, 45] width 36 height 9
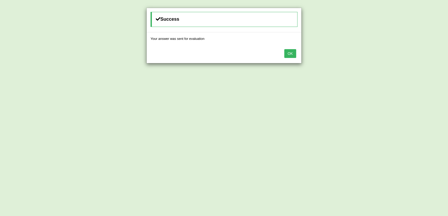
click at [289, 52] on button "OK" at bounding box center [290, 53] width 12 height 9
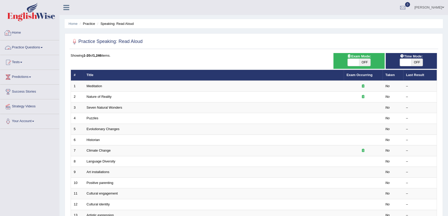
click at [19, 35] on link "Home" at bounding box center [29, 32] width 59 height 13
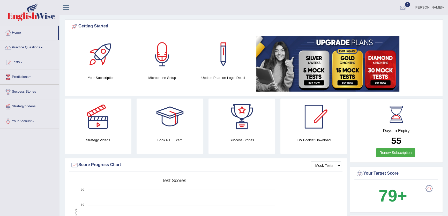
click at [437, 7] on link "[PERSON_NAME]" at bounding box center [430, 6] width 38 height 13
